Goal: Communication & Community: Answer question/provide support

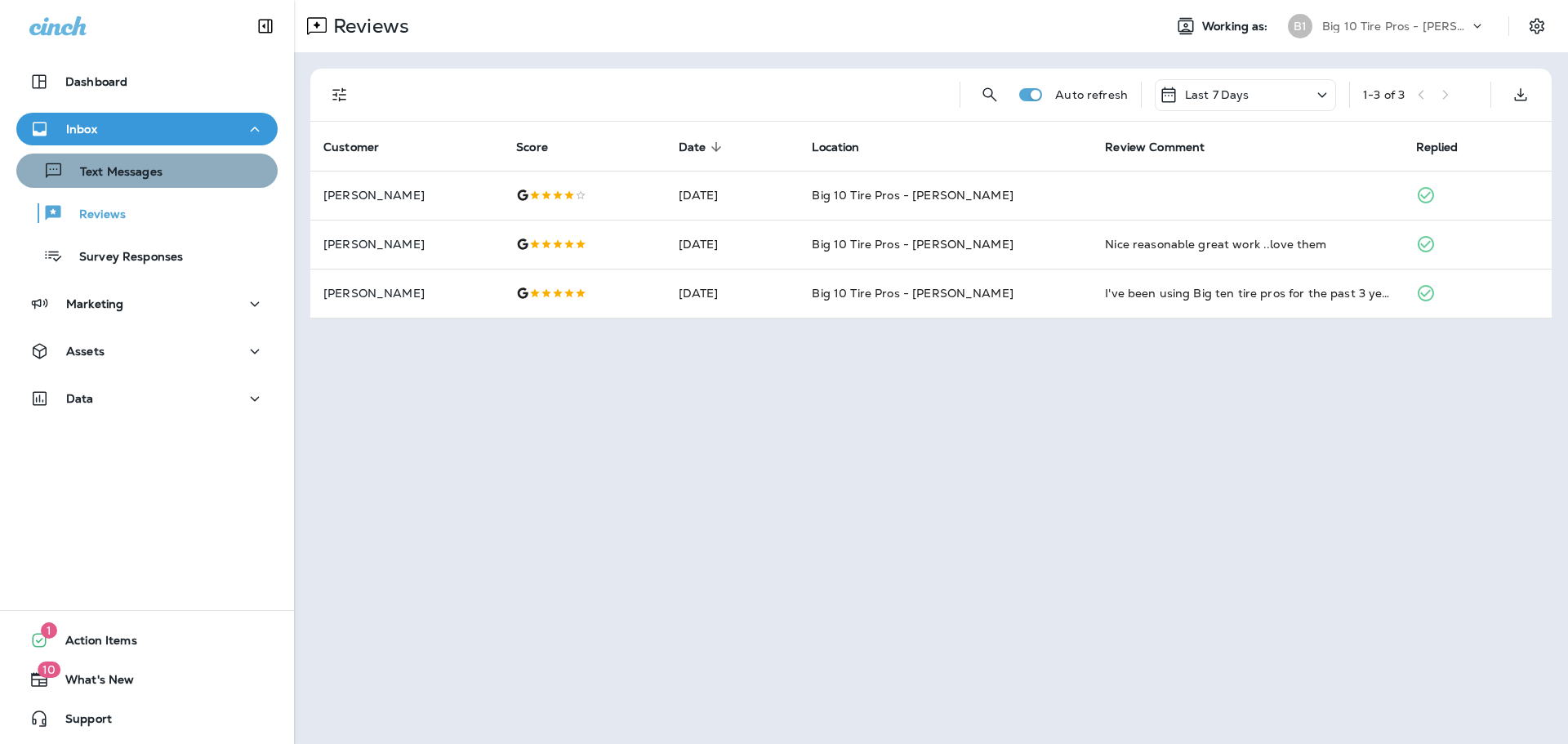
click at [147, 173] on p "Text Messages" at bounding box center [112, 173] width 98 height 15
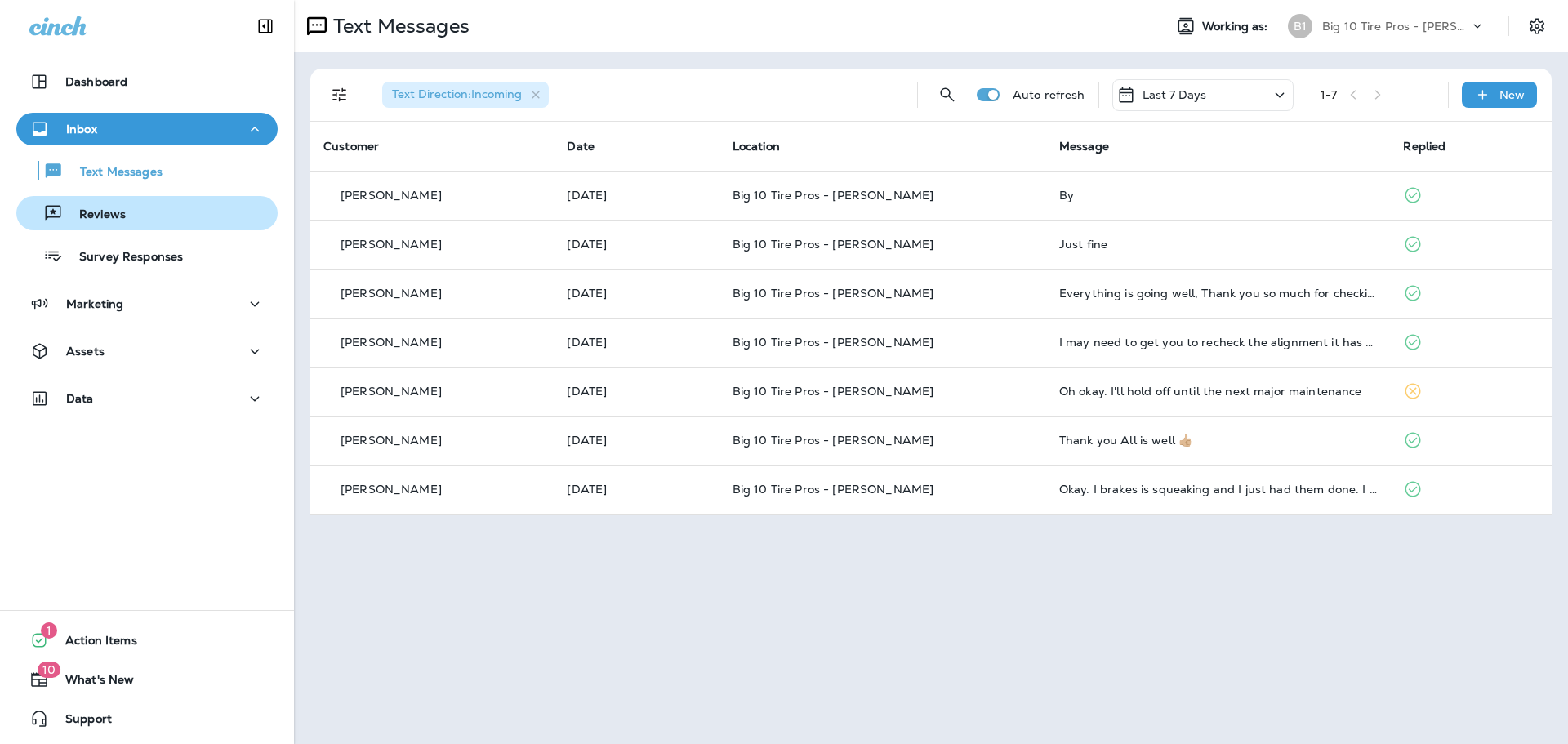
click at [122, 218] on p "Reviews" at bounding box center [93, 215] width 63 height 15
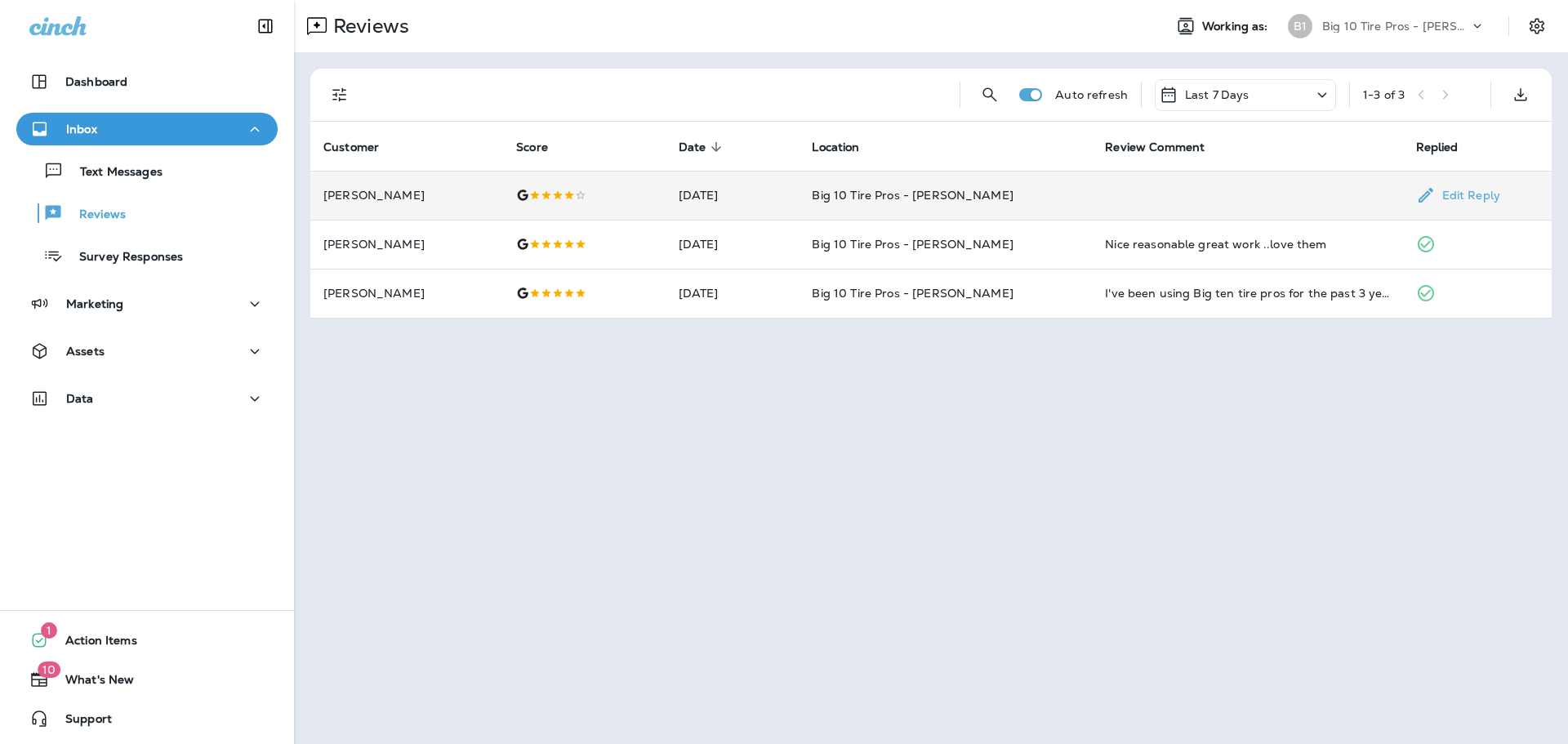
click at [558, 195] on div at bounding box center [584, 194] width 135 height 13
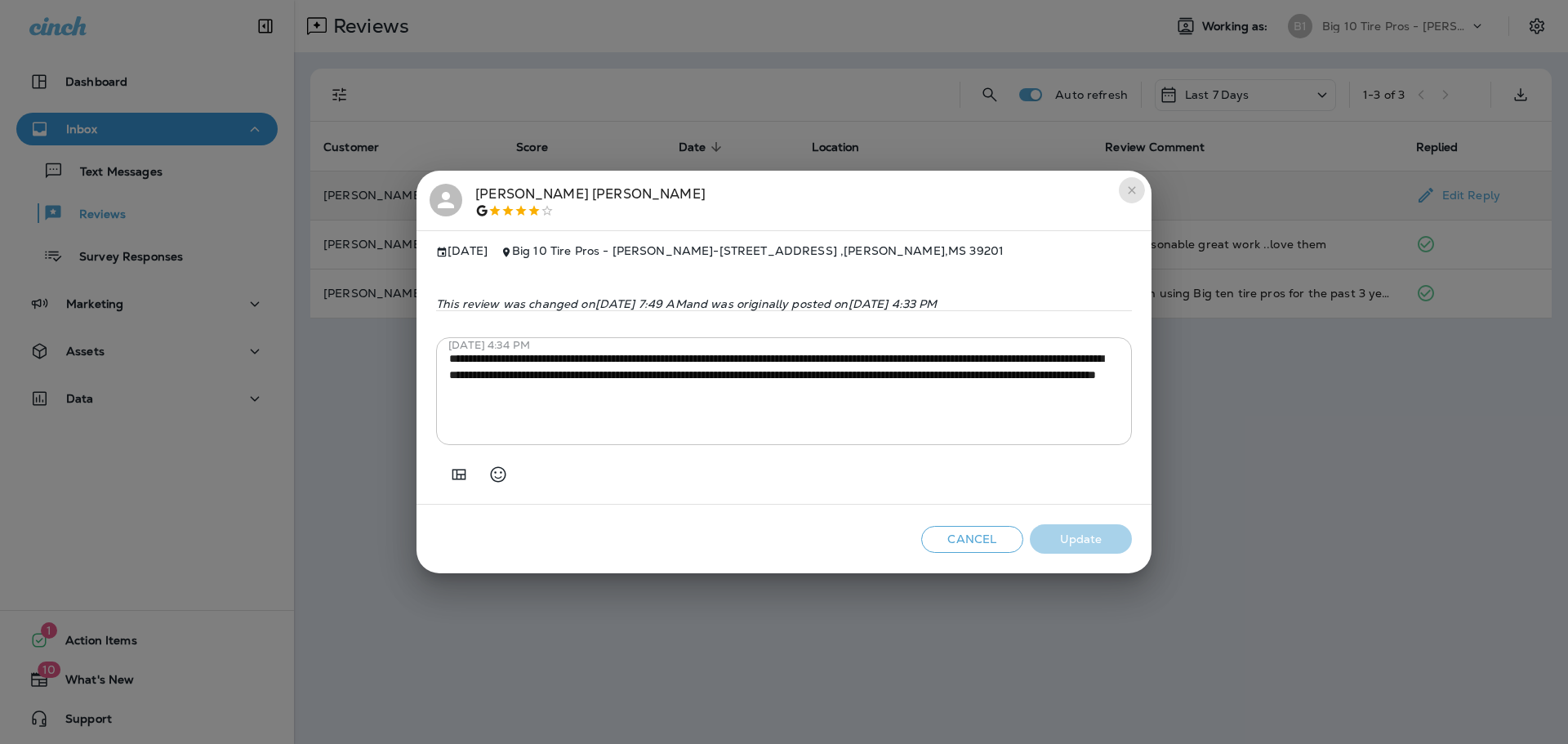
click at [1129, 192] on icon "close" at bounding box center [1131, 190] width 13 height 13
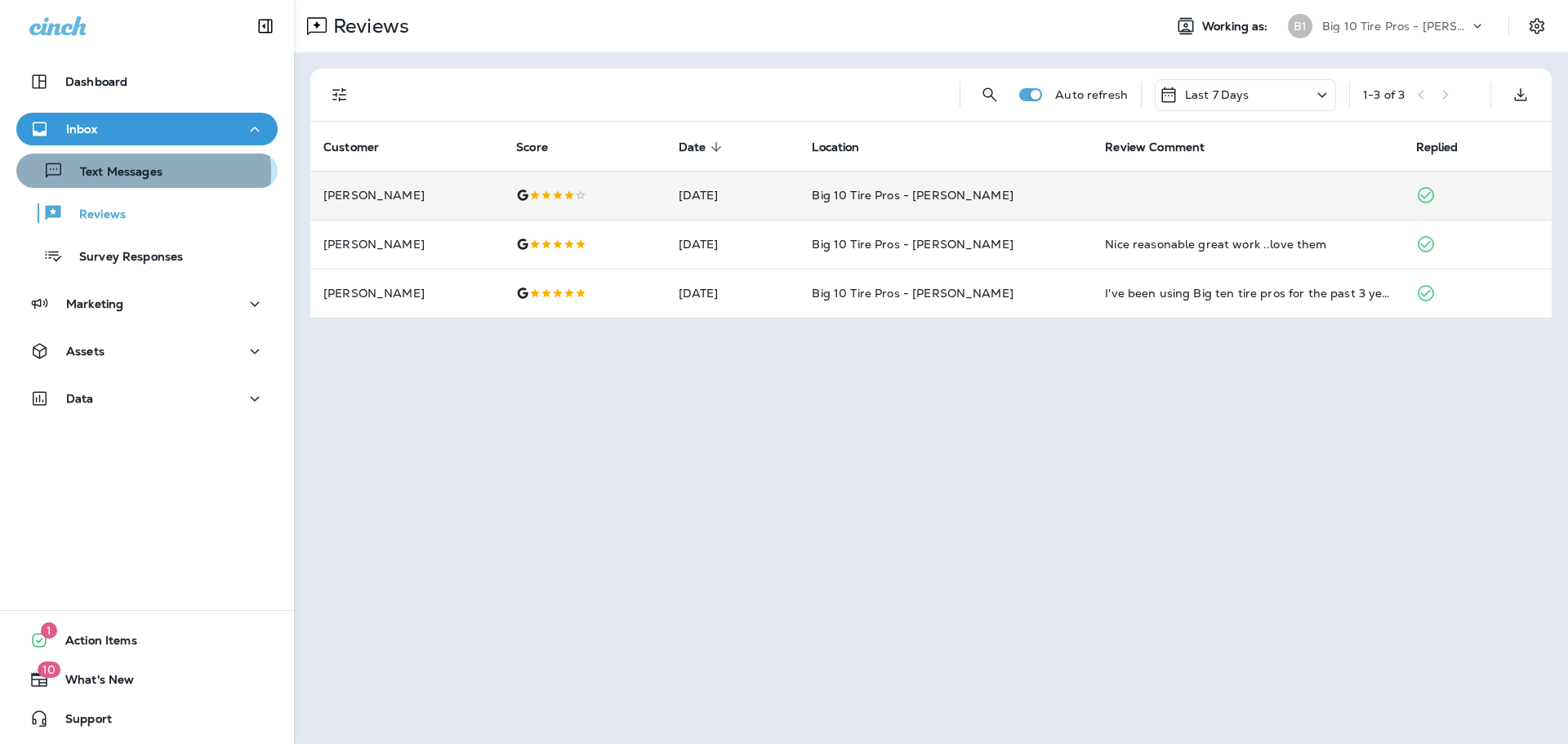
click at [98, 173] on p "Text Messages" at bounding box center [112, 173] width 98 height 15
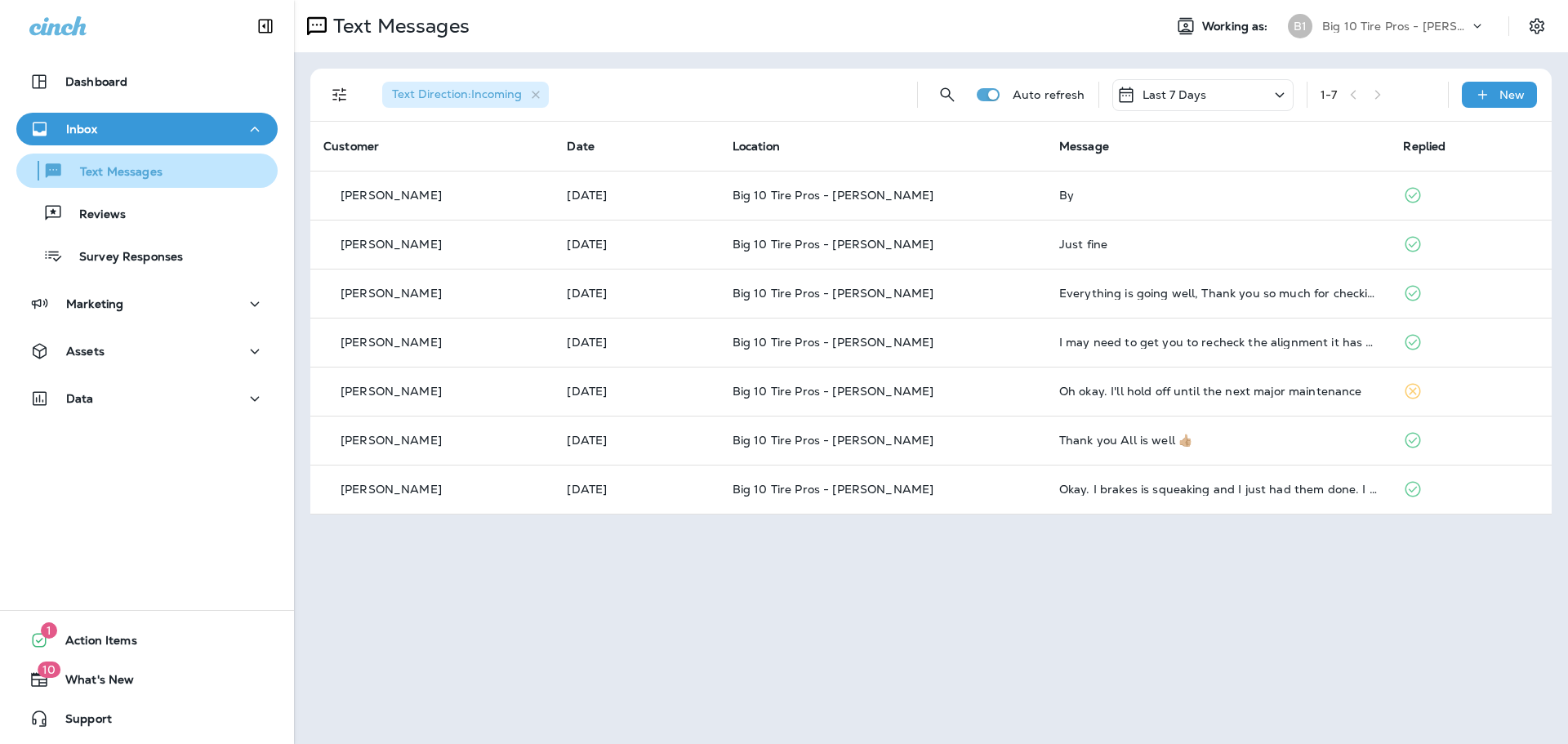
click at [122, 173] on p "Text Messages" at bounding box center [112, 173] width 98 height 15
